Goal: Navigation & Orientation: Find specific page/section

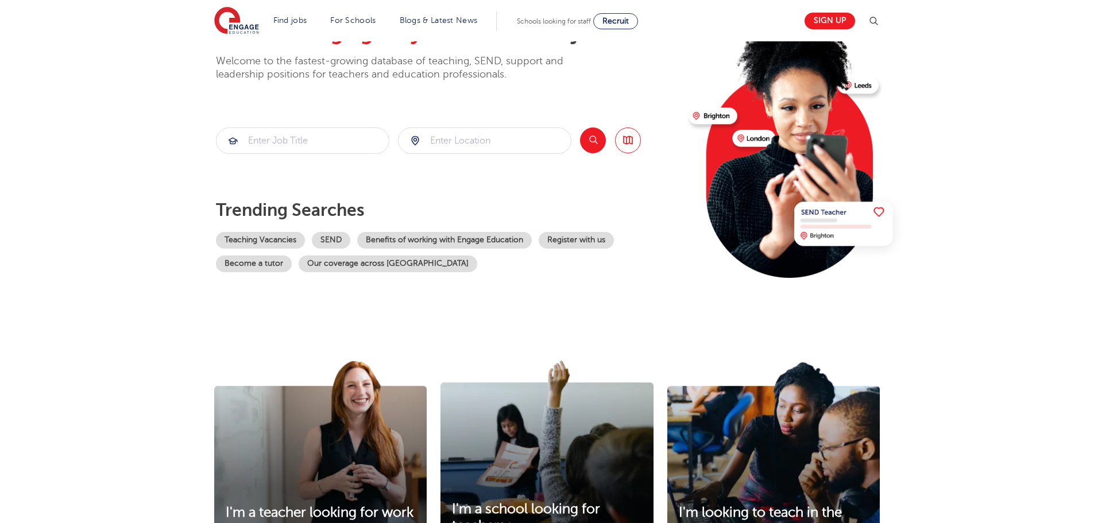
scroll to position [287, 0]
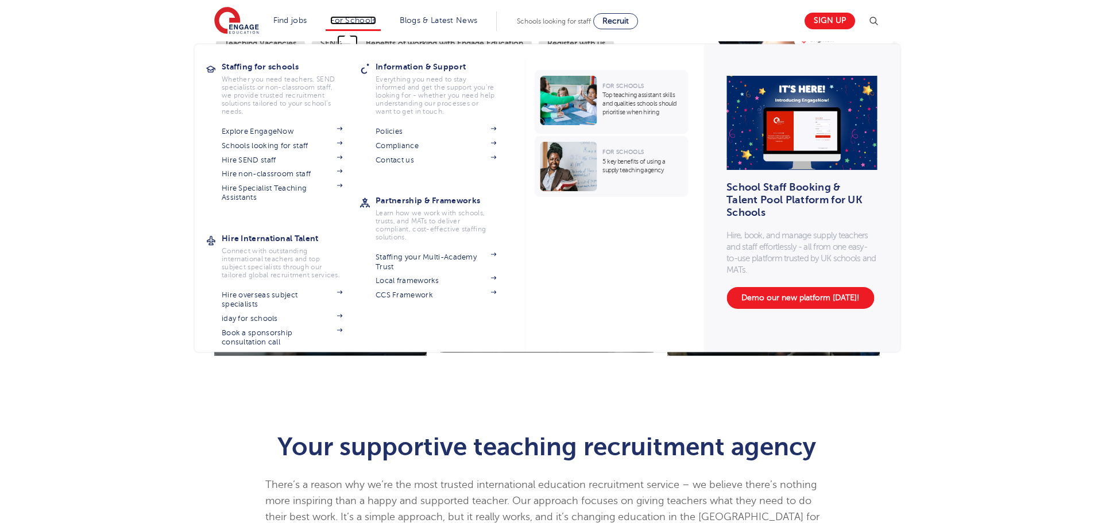
click at [343, 21] on link "For Schools" at bounding box center [352, 20] width 45 height 9
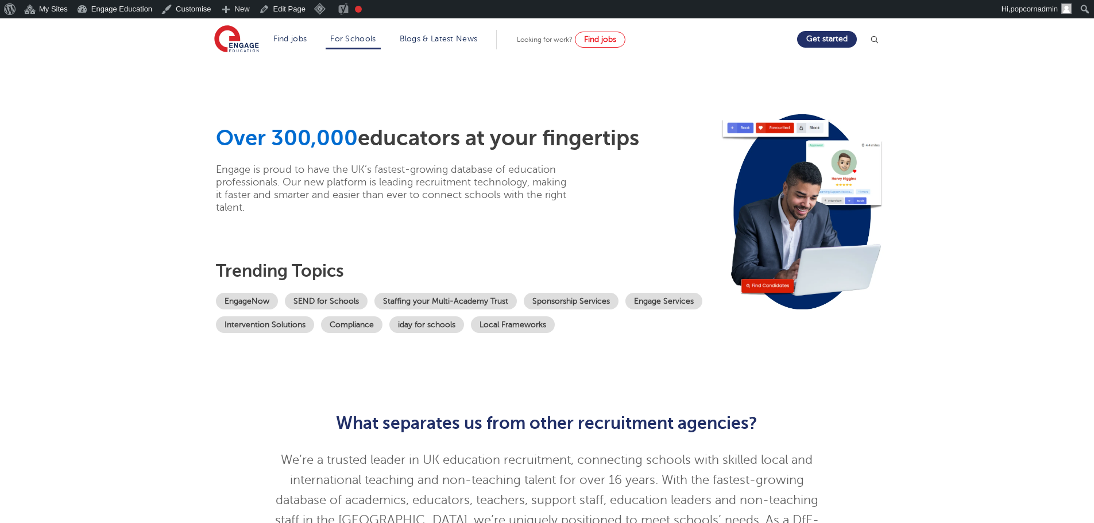
scroll to position [115, 0]
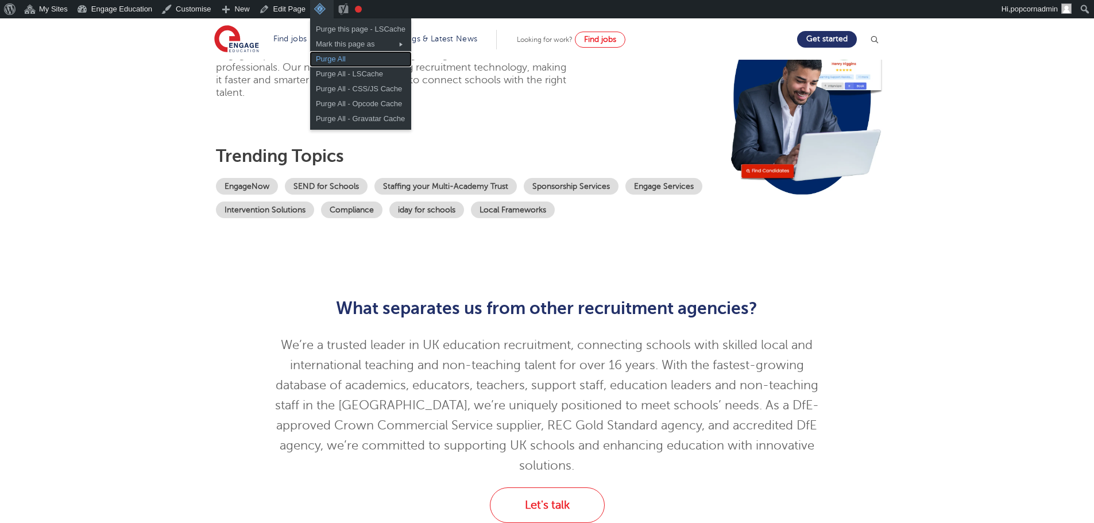
click at [322, 61] on link "Purge All" at bounding box center [360, 59] width 101 height 15
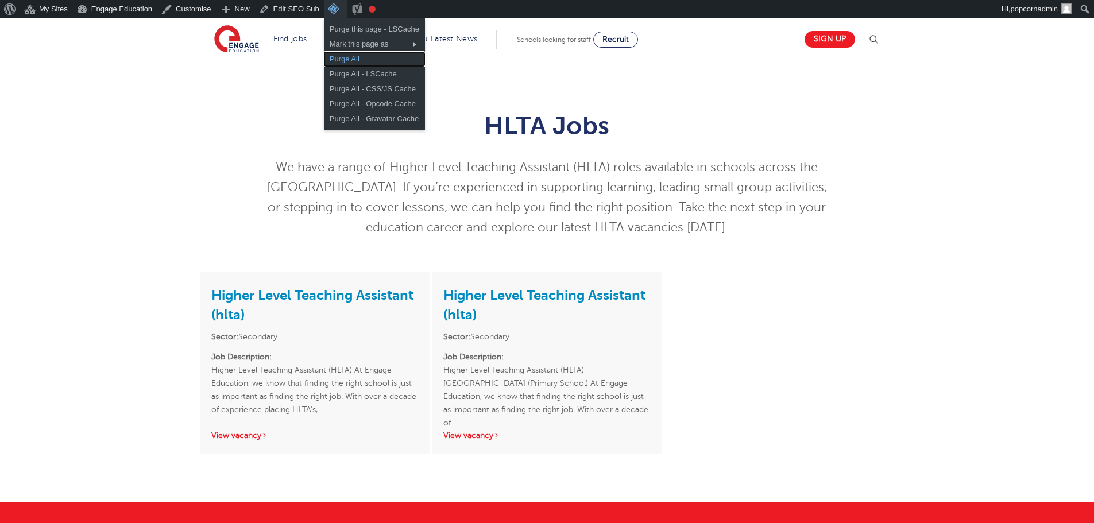
click at [336, 64] on link "Purge All" at bounding box center [374, 59] width 101 height 15
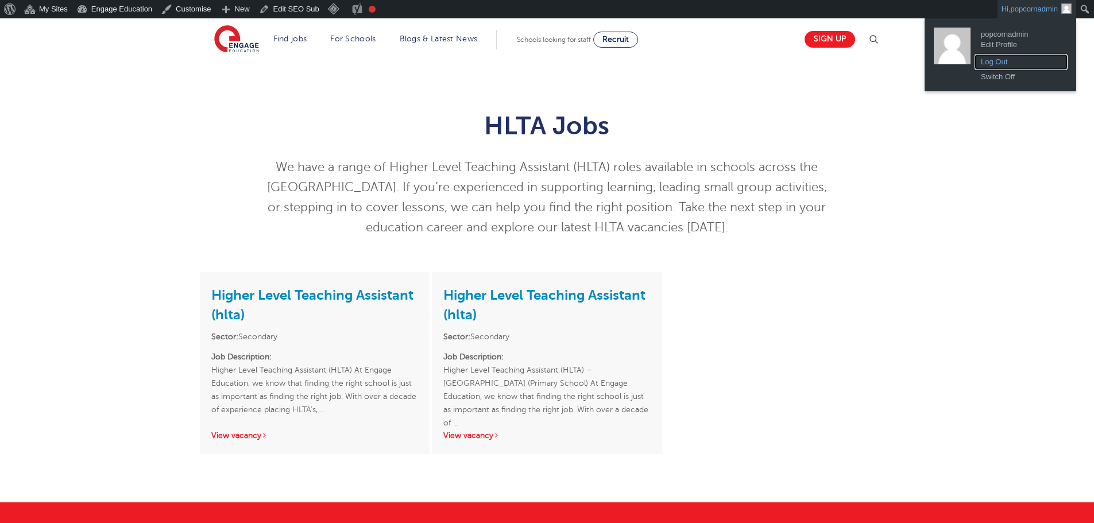
click at [1030, 61] on link "Log Out" at bounding box center [1021, 62] width 92 height 15
